Goal: Check status: Check status

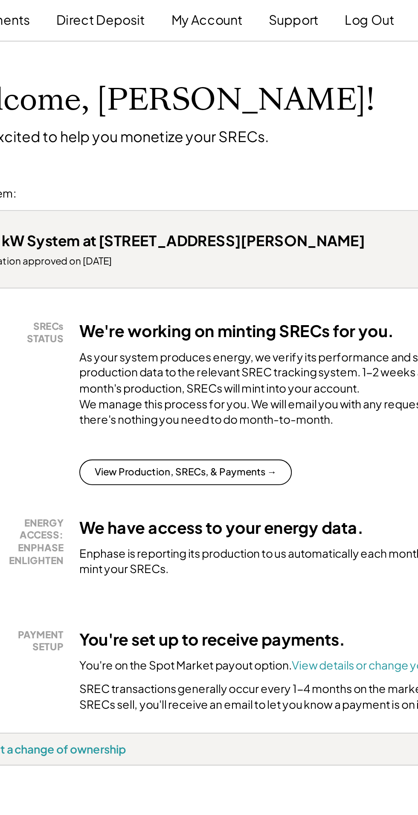
scroll to position [8, 0]
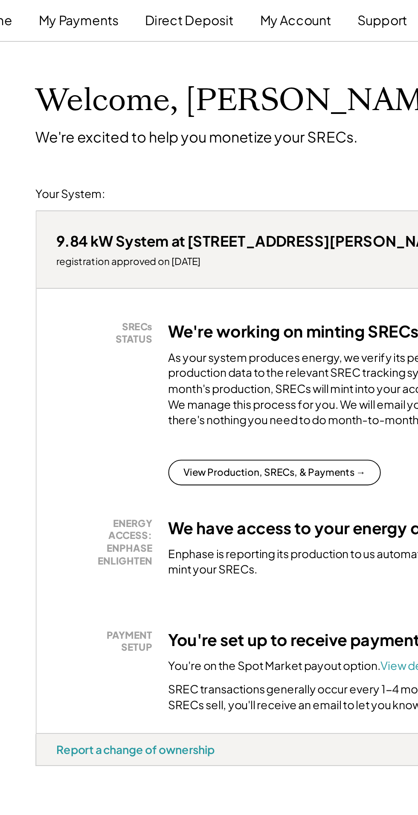
click at [171, 268] on button "View Production, SRECs, & Payments →" at bounding box center [171, 261] width 114 height 14
